Goal: Task Accomplishment & Management: Manage account settings

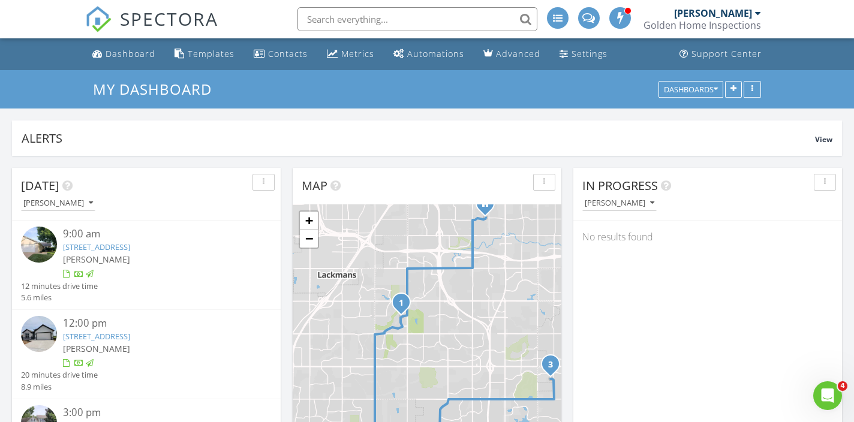
scroll to position [1242, 854]
click at [111, 55] on div "Dashboard" at bounding box center [131, 53] width 50 height 11
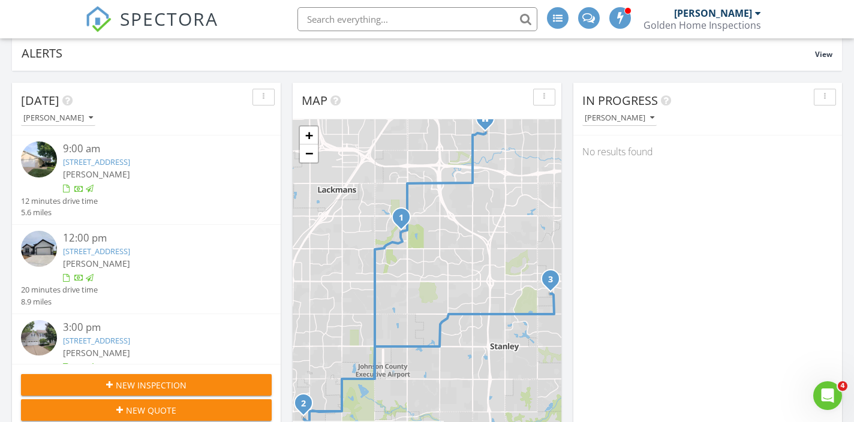
scroll to position [118, 0]
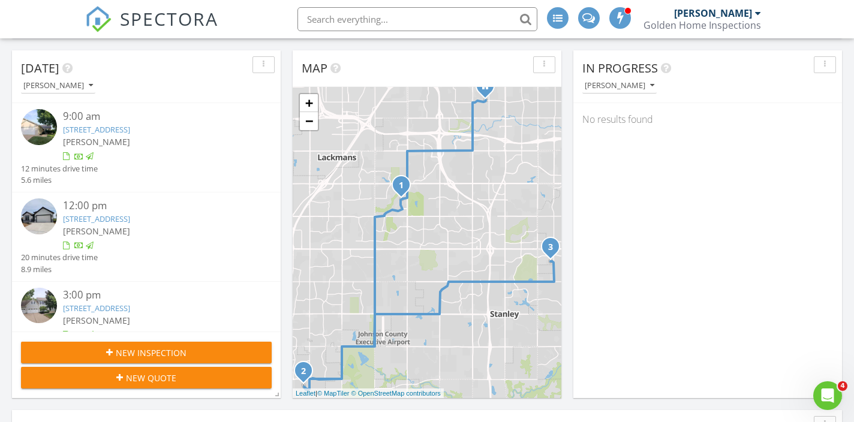
click at [130, 303] on link "4804 W 138th St, Overland Park, KS 66224" at bounding box center [96, 308] width 67 height 11
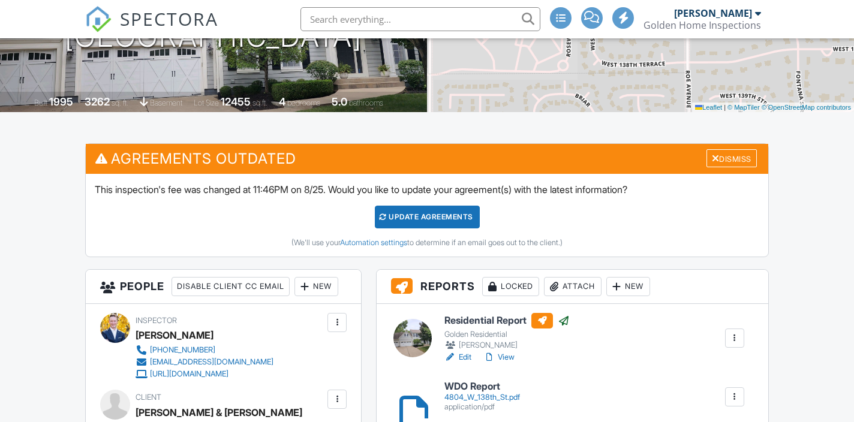
click at [511, 360] on link "View" at bounding box center [498, 357] width 31 height 12
click at [182, 13] on span "SPECTORA" at bounding box center [169, 18] width 98 height 25
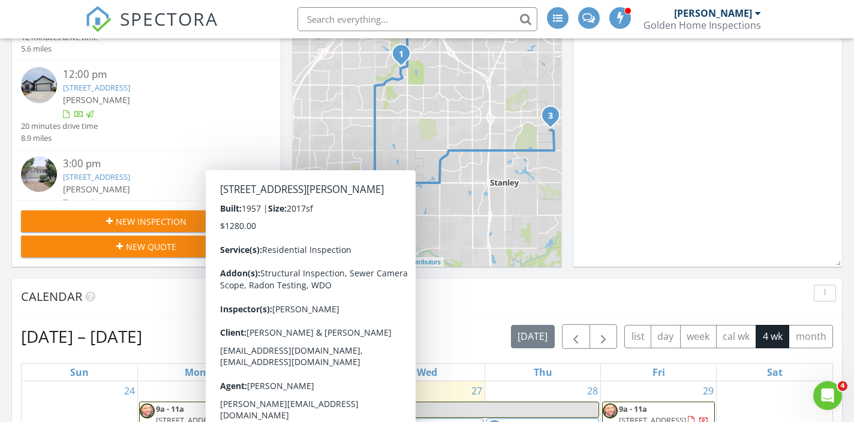
scroll to position [109, 0]
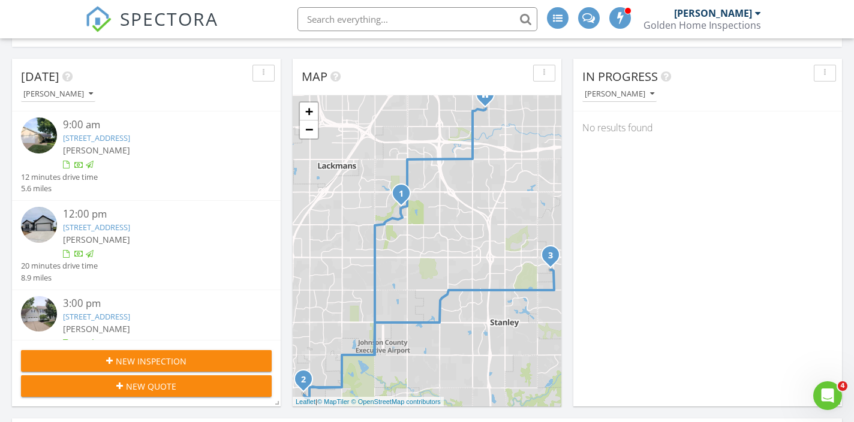
click at [739, 14] on div "[PERSON_NAME]" at bounding box center [713, 13] width 78 height 12
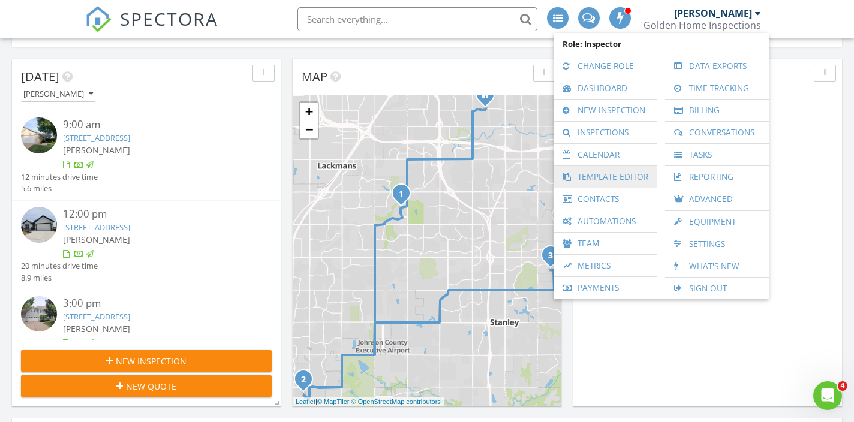
click at [643, 172] on link "Template Editor" at bounding box center [605, 177] width 92 height 22
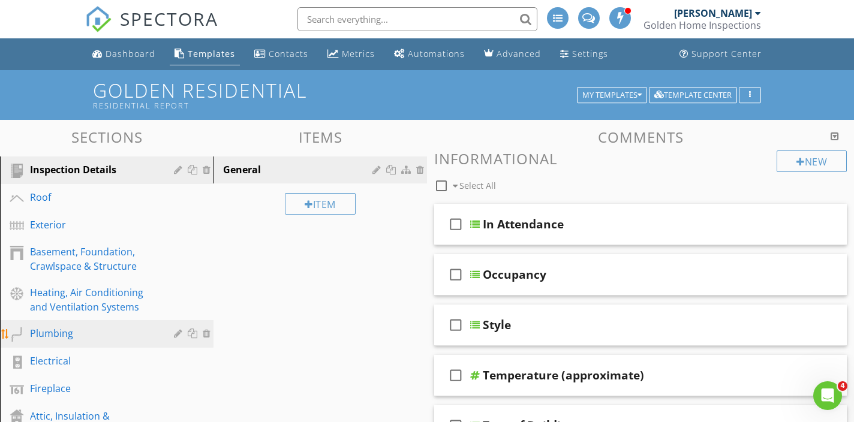
click at [103, 333] on div "Plumbing" at bounding box center [93, 333] width 127 height 14
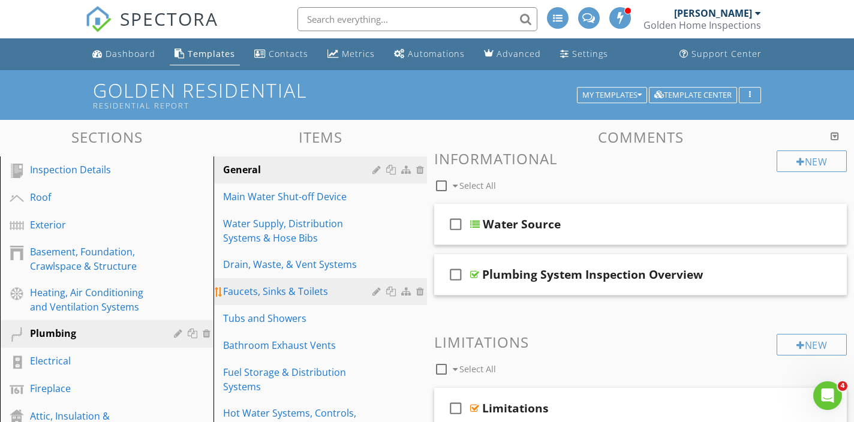
click at [294, 299] on link "Faucets, Sinks & Toilets" at bounding box center [322, 291] width 210 height 26
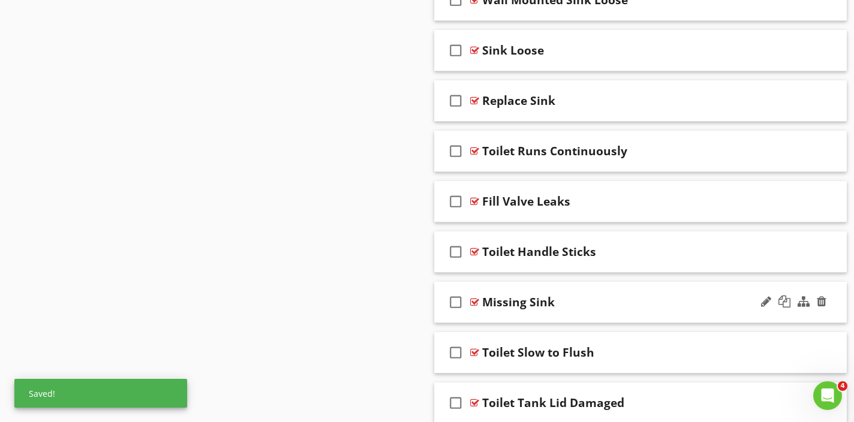
scroll to position [1696, 0]
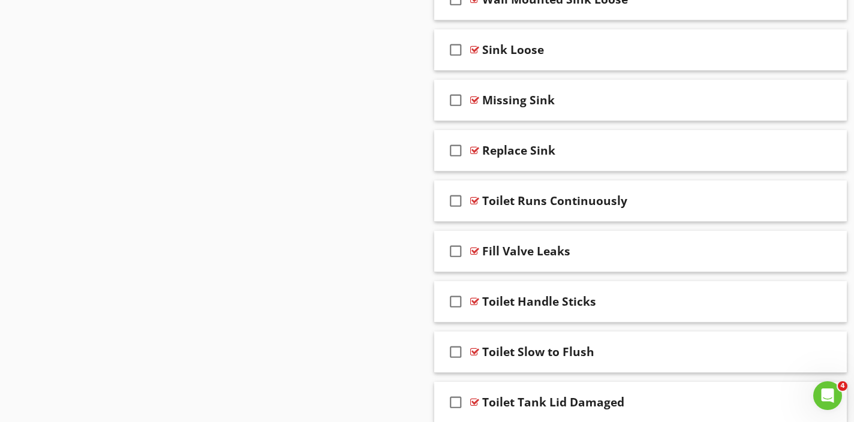
drag, startPoint x: 507, startPoint y: 305, endPoint x: 503, endPoint y: 110, distance: 194.3
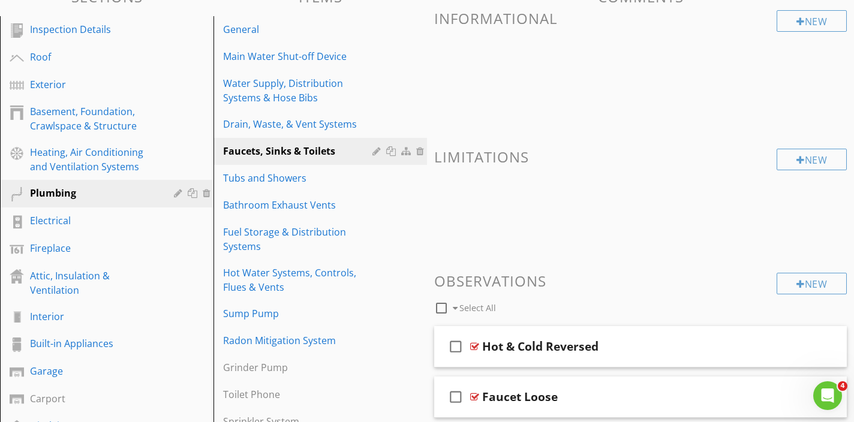
scroll to position [0, 0]
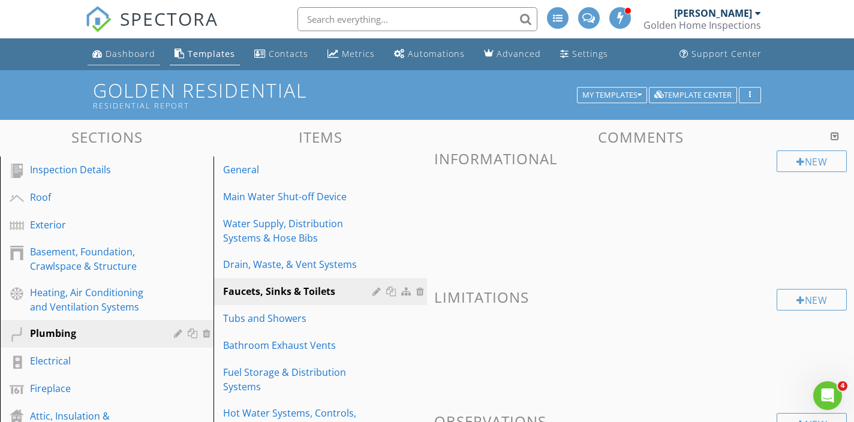
click at [134, 66] on li "Dashboard" at bounding box center [123, 54] width 77 height 32
click at [130, 217] on link "Exterior" at bounding box center [109, 226] width 210 height 28
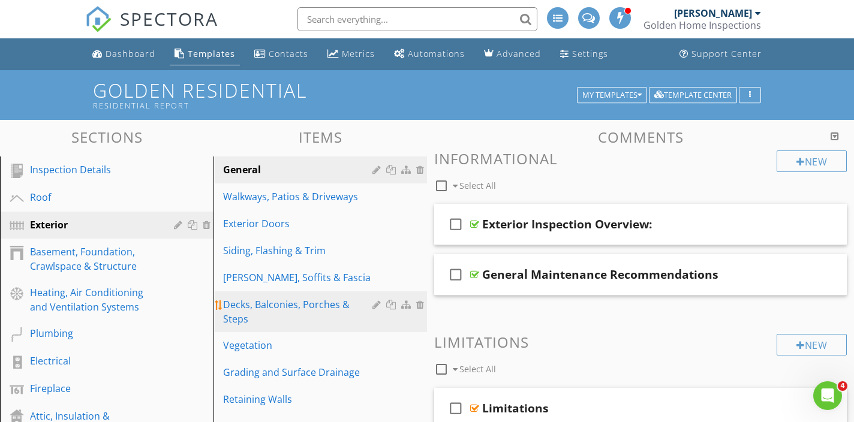
click at [278, 312] on link "Decks, Balconies, Porches & Steps" at bounding box center [322, 311] width 210 height 41
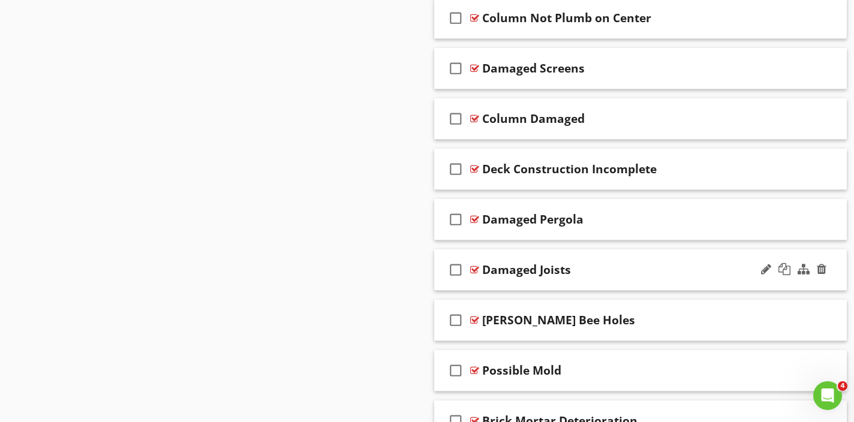
scroll to position [2551, 0]
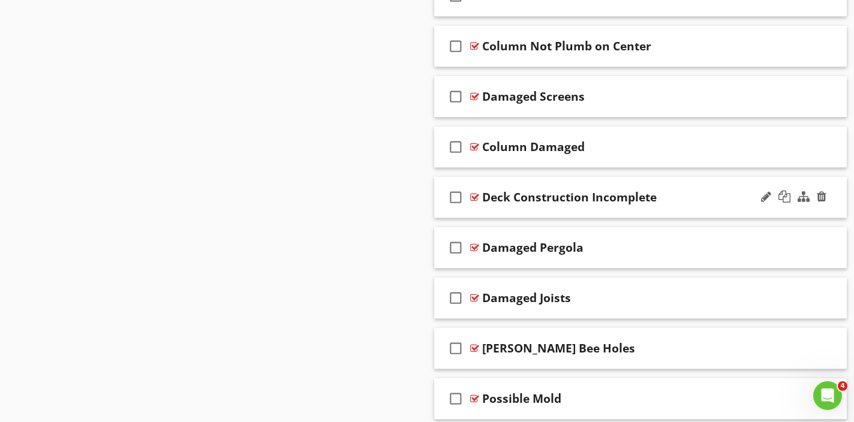
click at [571, 210] on div "check_box_outline_blank Deck Construction Incomplete" at bounding box center [640, 197] width 412 height 41
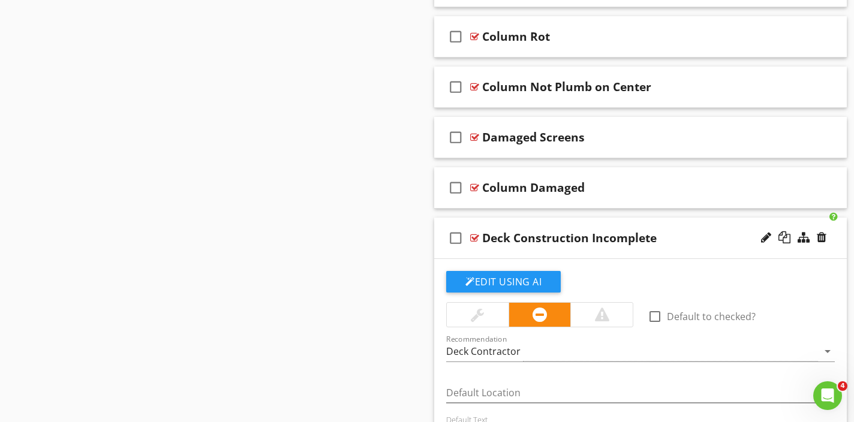
scroll to position [2493, 0]
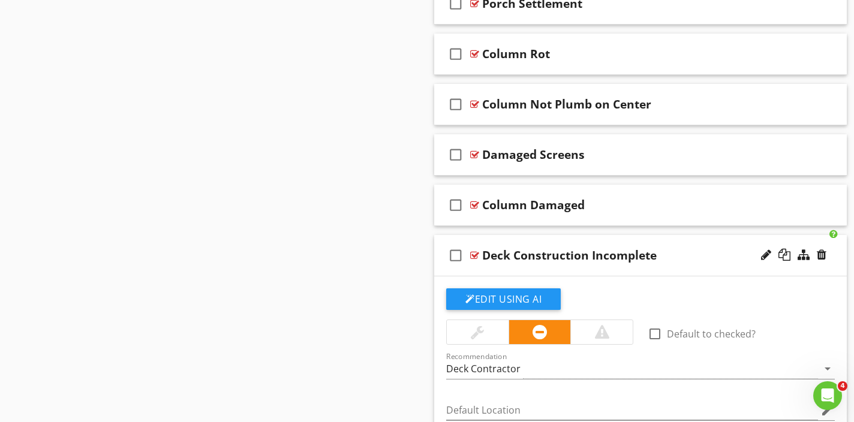
click at [561, 271] on div "check_box_outline_blank Deck Construction Incomplete" at bounding box center [640, 255] width 412 height 41
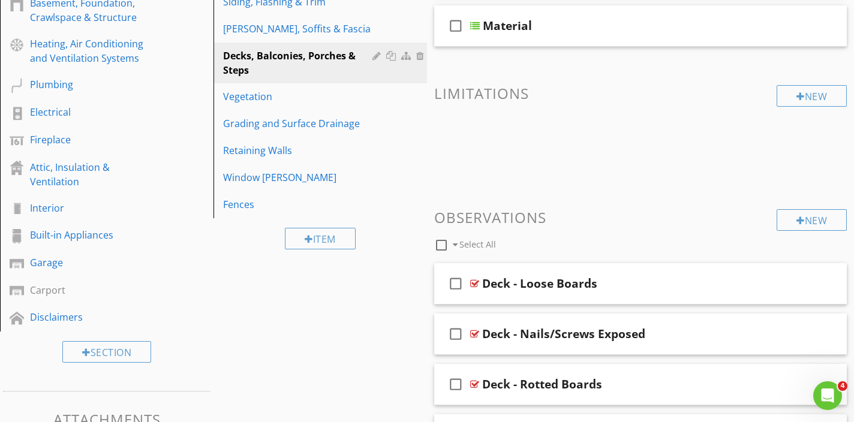
scroll to position [245, 0]
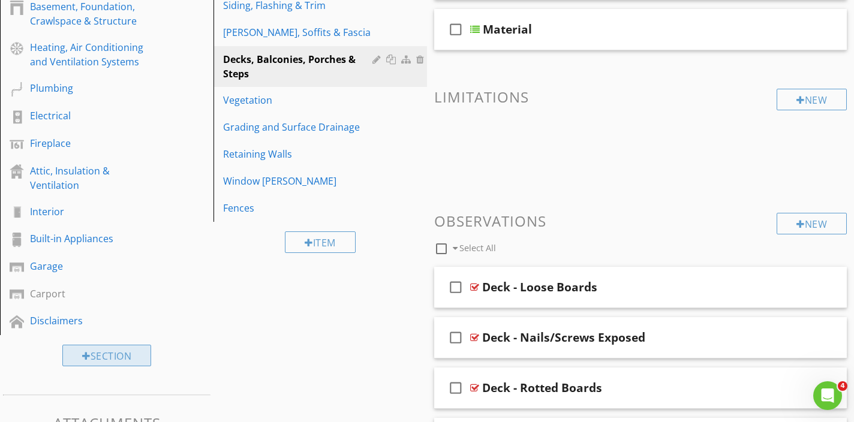
click at [115, 353] on div "Section" at bounding box center [106, 356] width 89 height 22
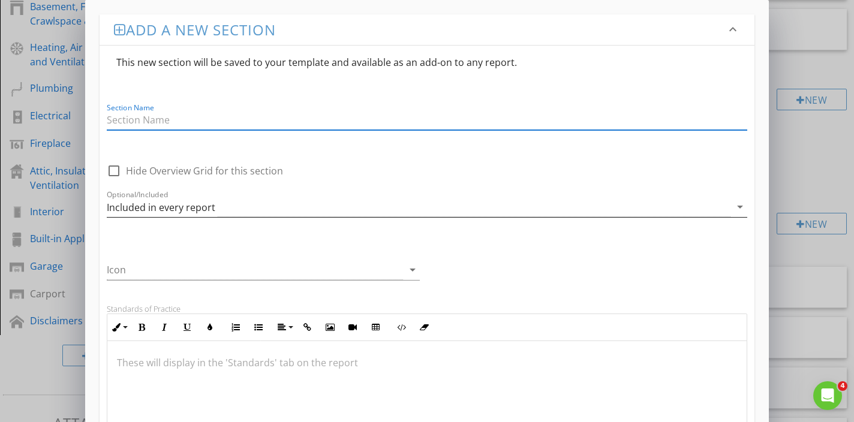
scroll to position [400, 0]
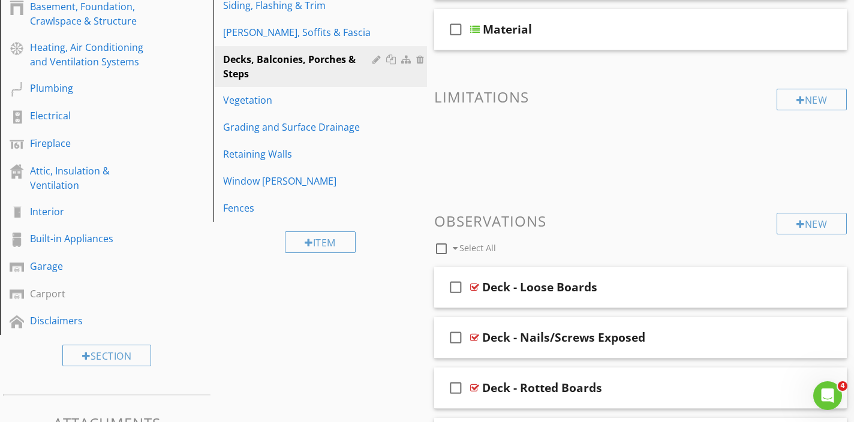
click at [38, 362] on div at bounding box center [427, 211] width 854 height 422
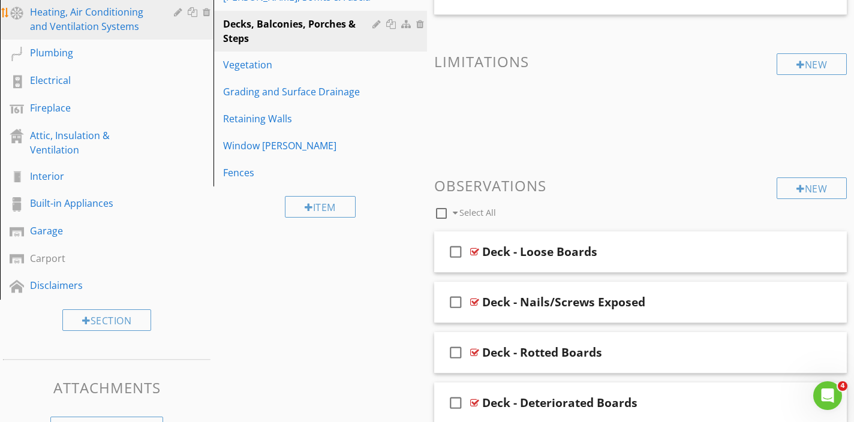
scroll to position [282, 0]
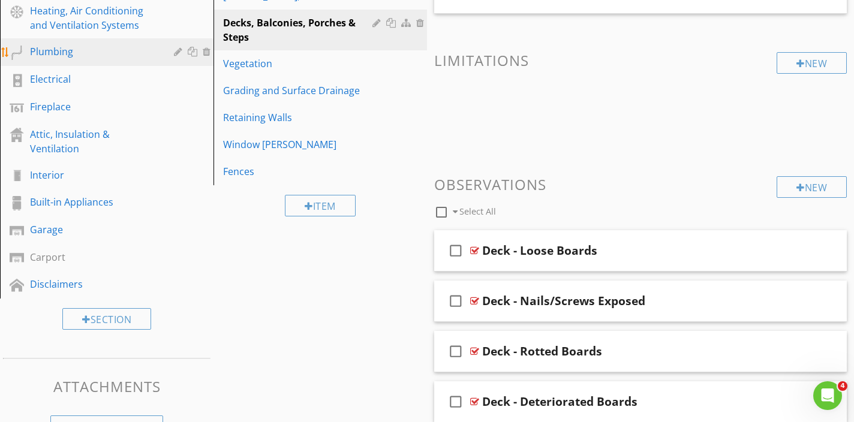
click at [101, 47] on div "Plumbing" at bounding box center [93, 51] width 127 height 14
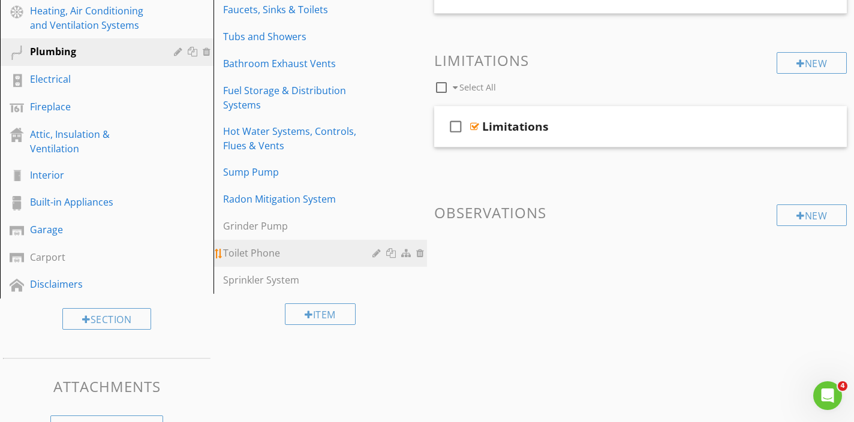
click at [259, 253] on div "Toilet Phone" at bounding box center [299, 253] width 153 height 14
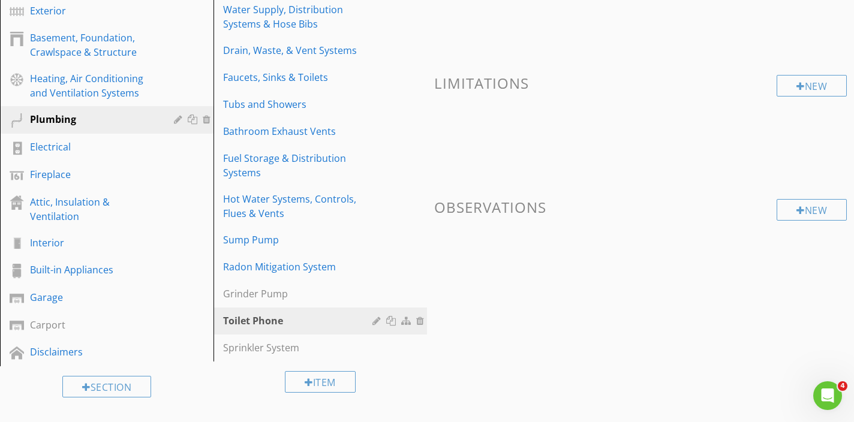
scroll to position [289, 0]
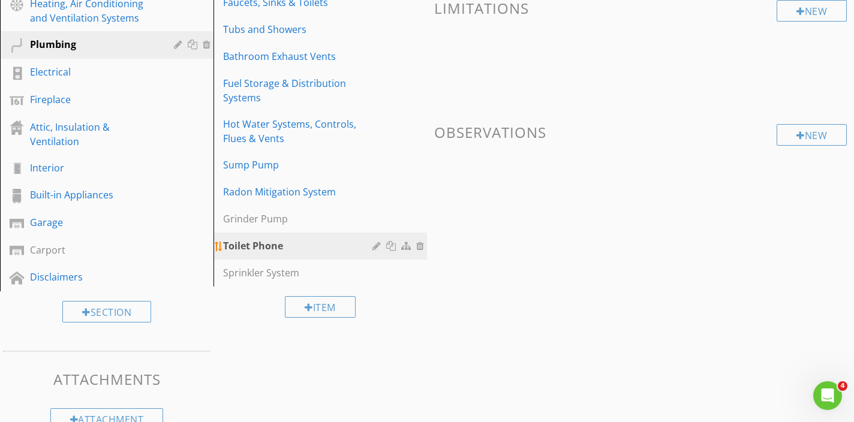
click at [420, 249] on div at bounding box center [421, 246] width 11 height 10
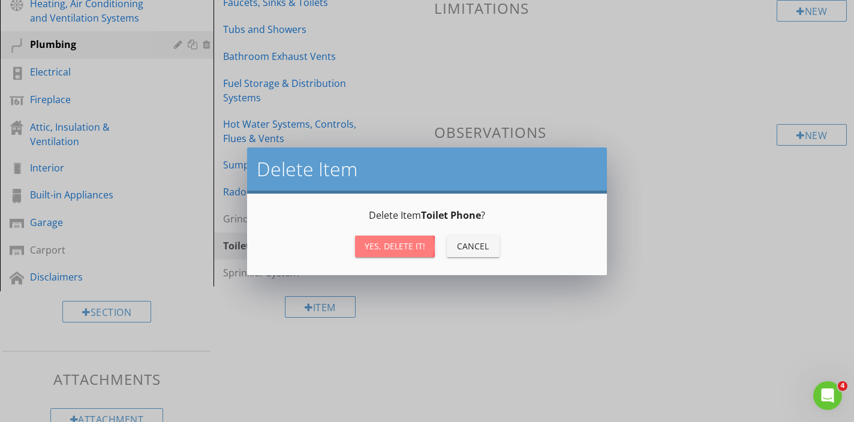
click at [418, 250] on div "Yes, Delete it!" at bounding box center [395, 246] width 61 height 13
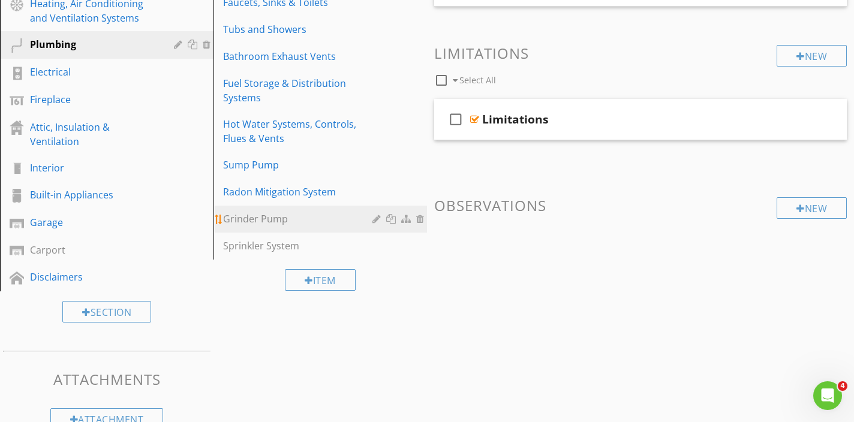
click at [282, 216] on div "Grinder Pump" at bounding box center [299, 219] width 153 height 14
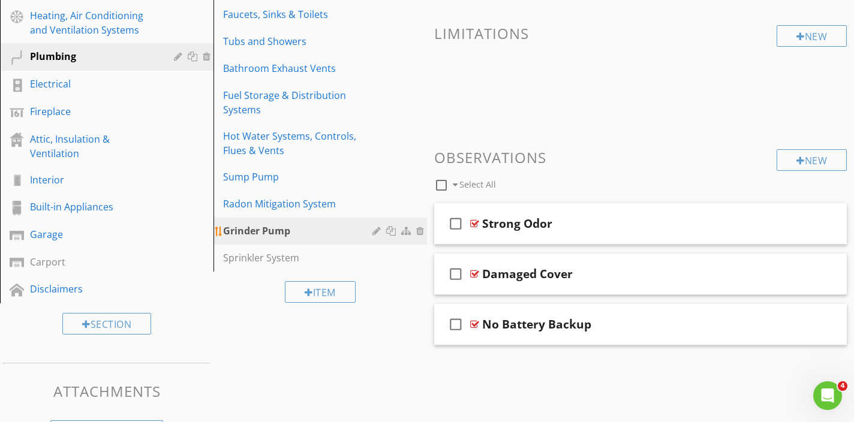
scroll to position [0, 0]
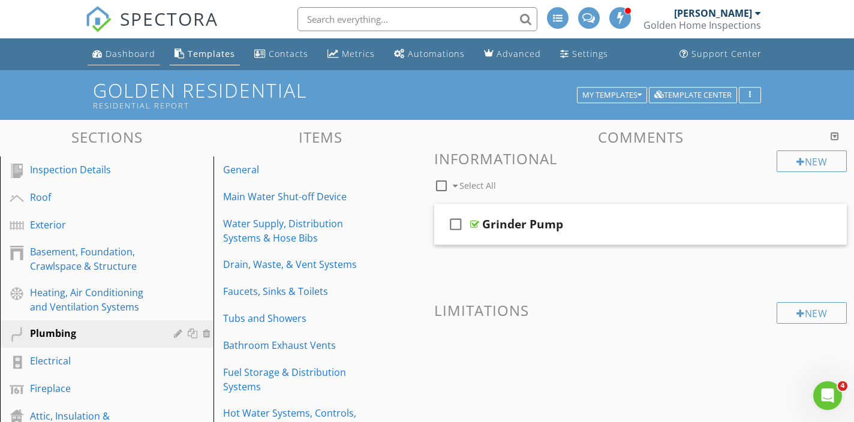
click at [111, 50] on div "Dashboard" at bounding box center [131, 53] width 50 height 11
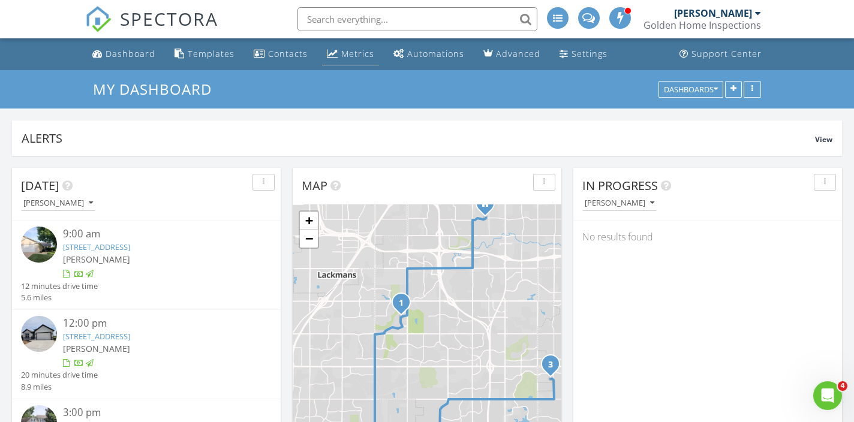
click at [351, 52] on div "Metrics" at bounding box center [357, 53] width 33 height 11
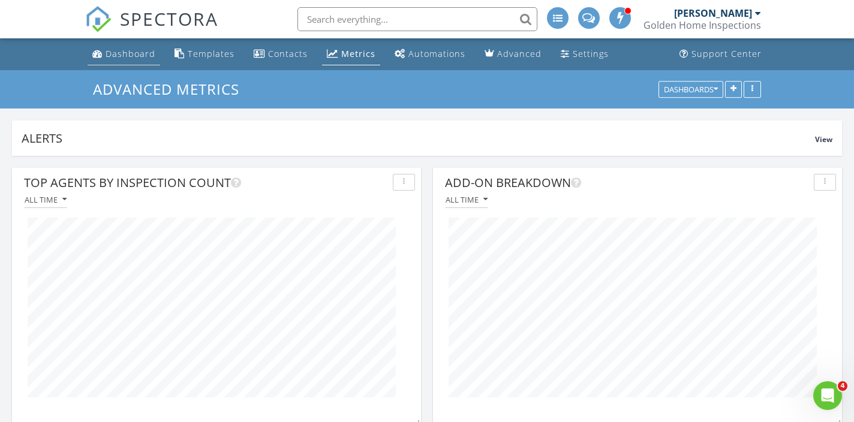
click at [118, 52] on div "Dashboard" at bounding box center [131, 53] width 50 height 11
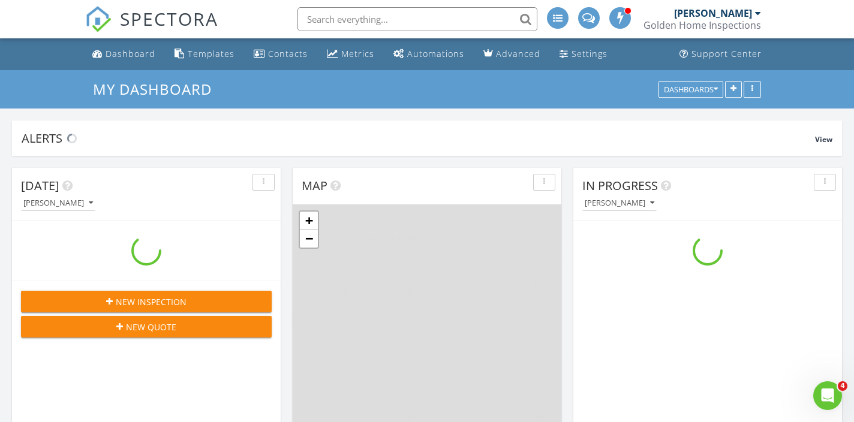
scroll to position [1242, 854]
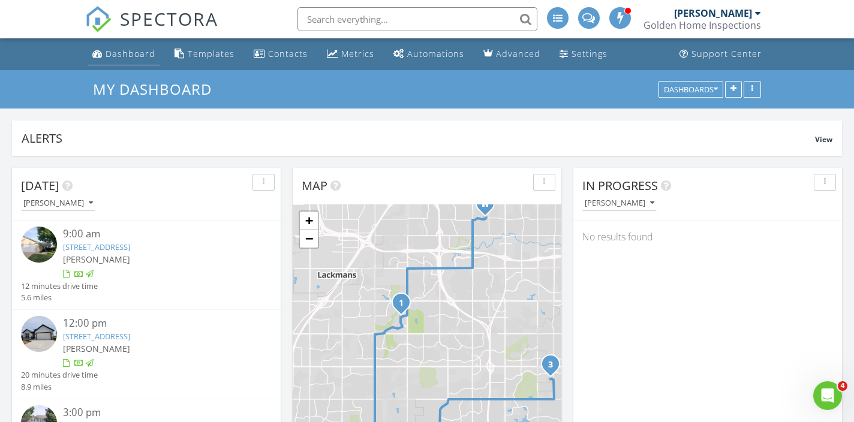
click at [118, 53] on div "Dashboard" at bounding box center [131, 53] width 50 height 11
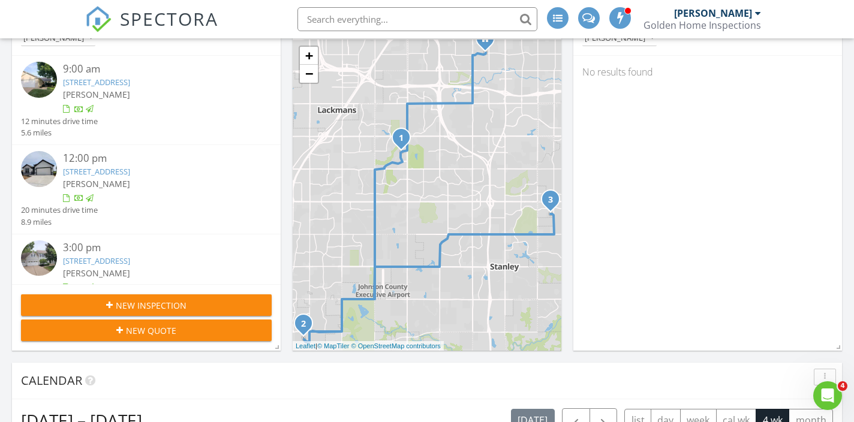
scroll to position [166, 0]
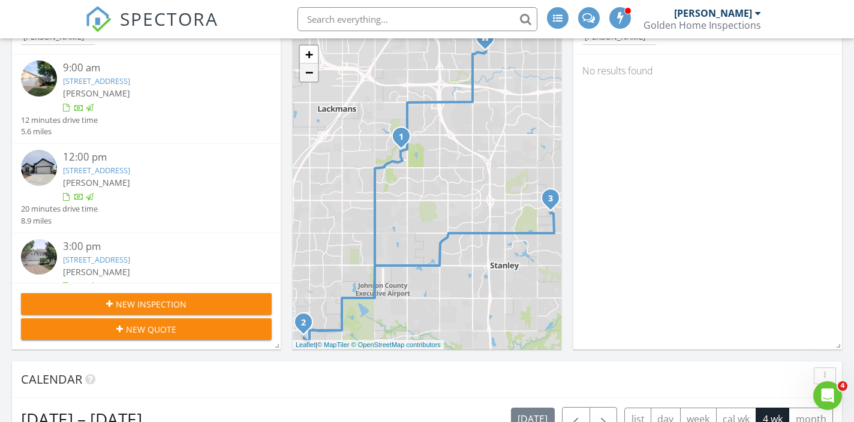
click at [308, 76] on link "−" at bounding box center [309, 73] width 18 height 18
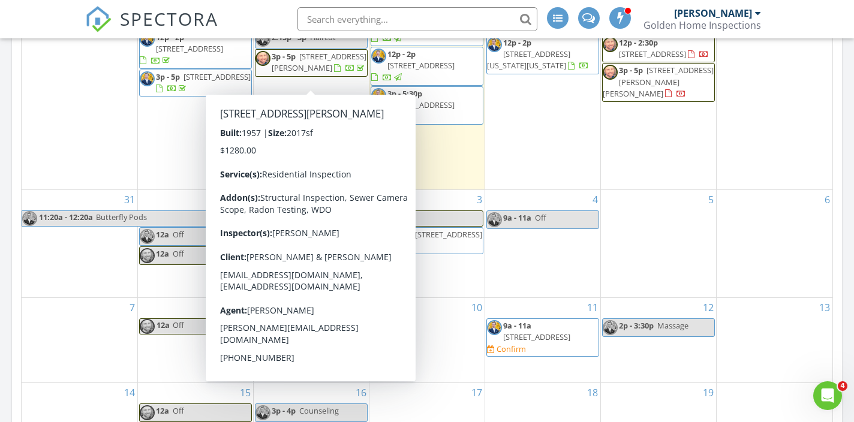
scroll to position [716, 0]
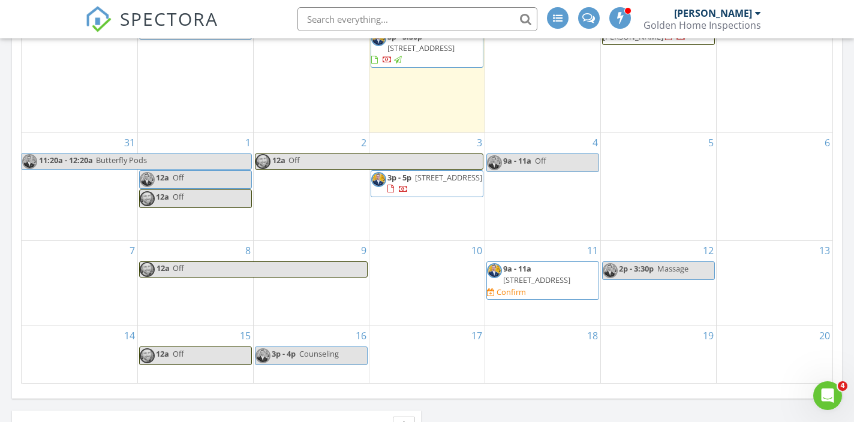
click at [532, 275] on span "26821 W 77th St, Shawnee 66227" at bounding box center [536, 280] width 67 height 11
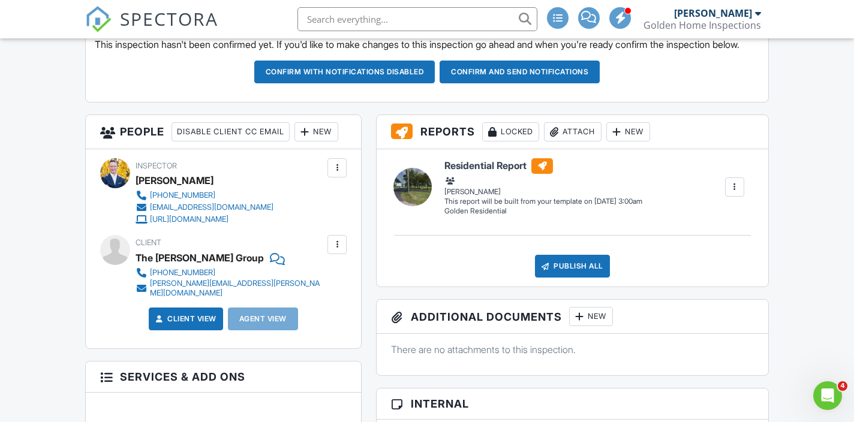
scroll to position [356, 0]
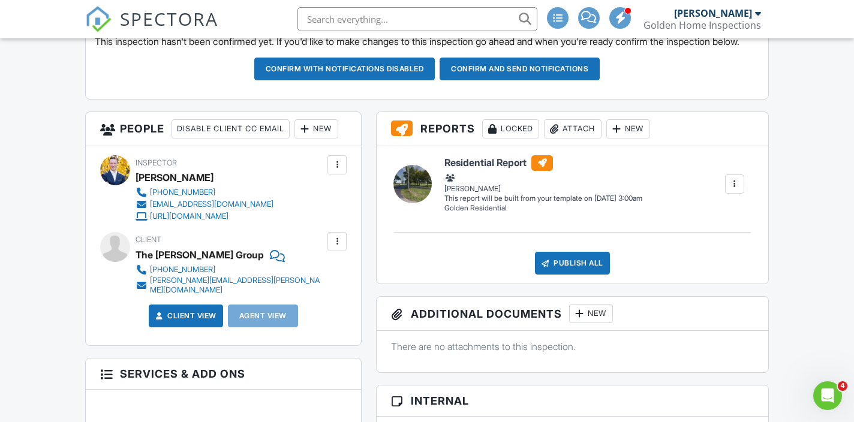
click at [294, 138] on div "New" at bounding box center [316, 128] width 44 height 19
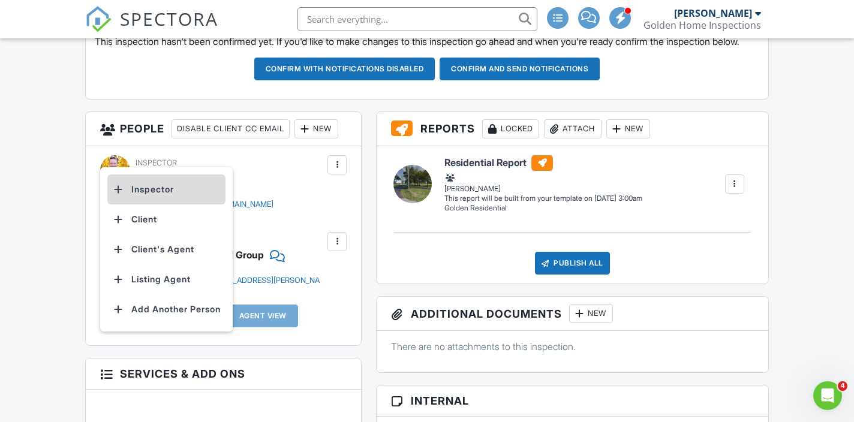
click at [161, 204] on li "Inspector" at bounding box center [166, 189] width 118 height 30
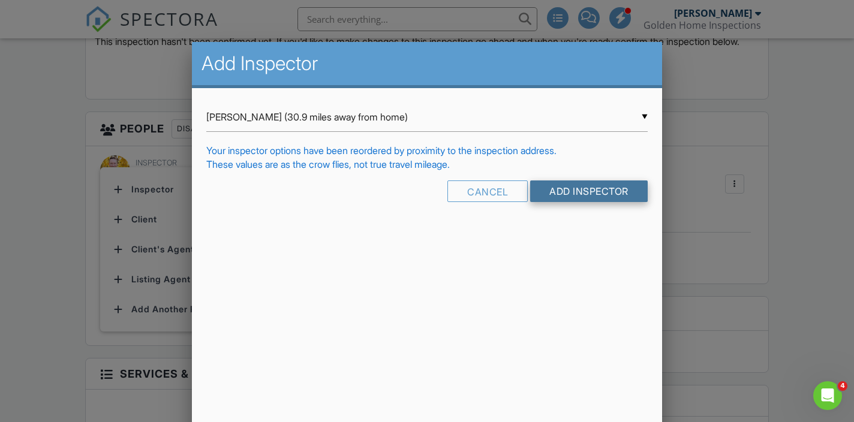
click at [570, 194] on input "Add Inspector" at bounding box center [589, 191] width 118 height 22
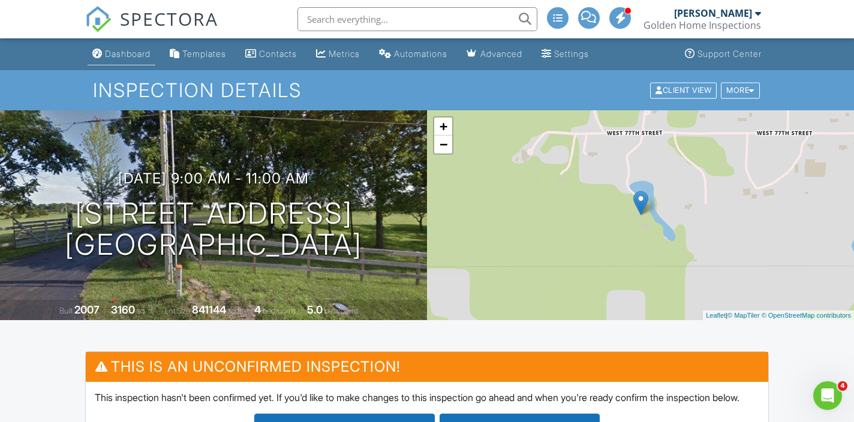
click at [140, 54] on div "Dashboard" at bounding box center [128, 54] width 46 height 10
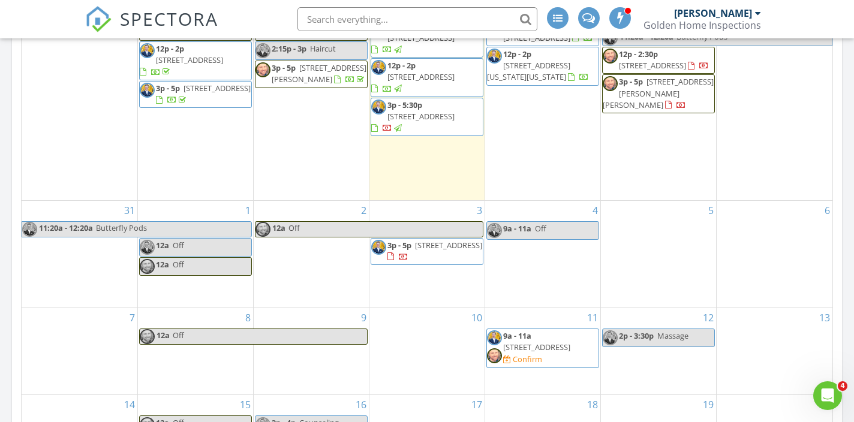
scroll to position [691, 0]
